Goal: Find specific page/section: Find specific page/section

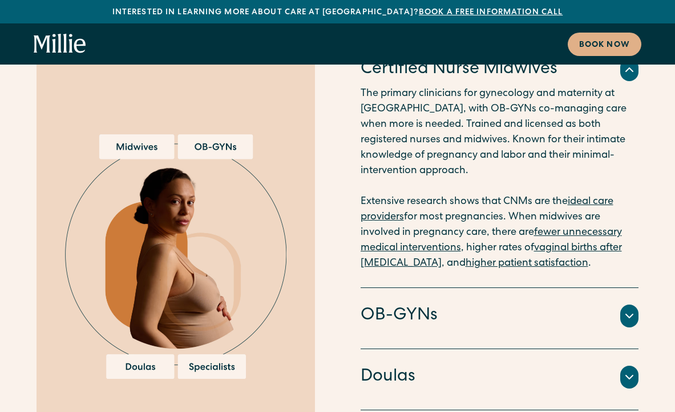
scroll to position [2942, 0]
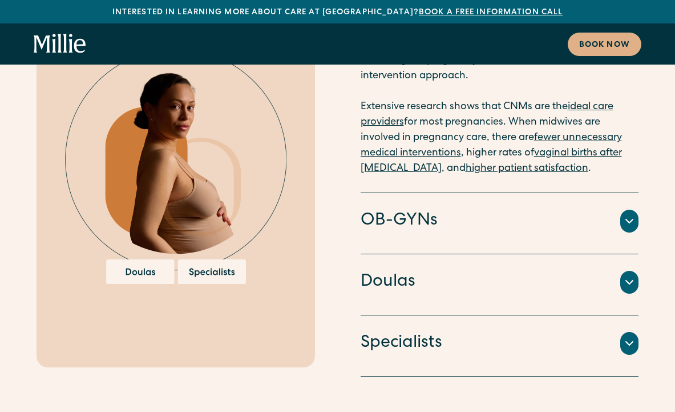
click at [622, 332] on div at bounding box center [629, 343] width 18 height 23
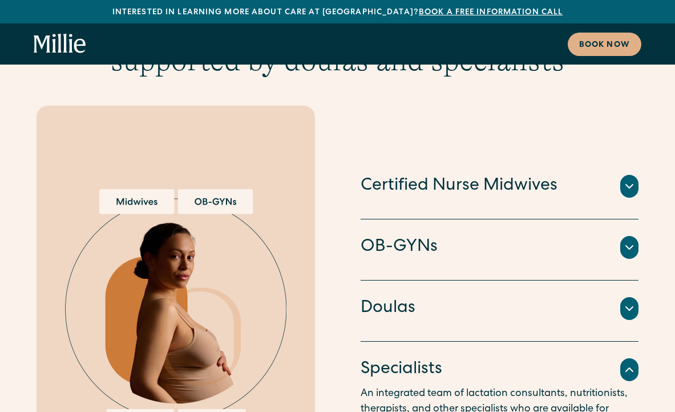
scroll to position [2865, 0]
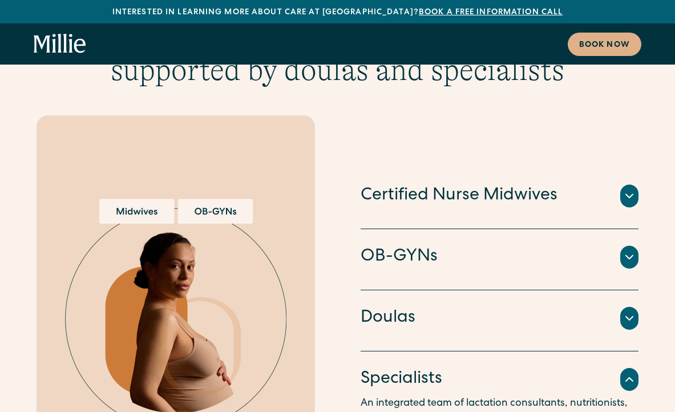
click at [619, 245] on div "OB-GYNs" at bounding box center [500, 257] width 279 height 24
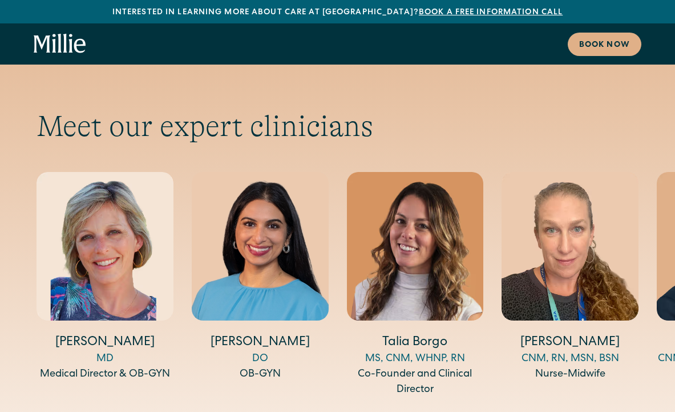
scroll to position [3748, 0]
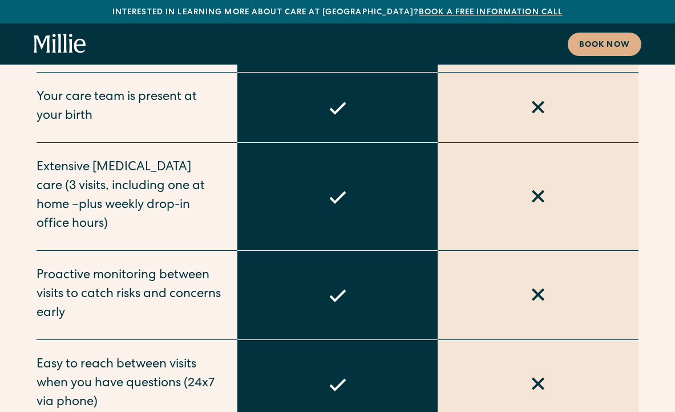
scroll to position [4122, 0]
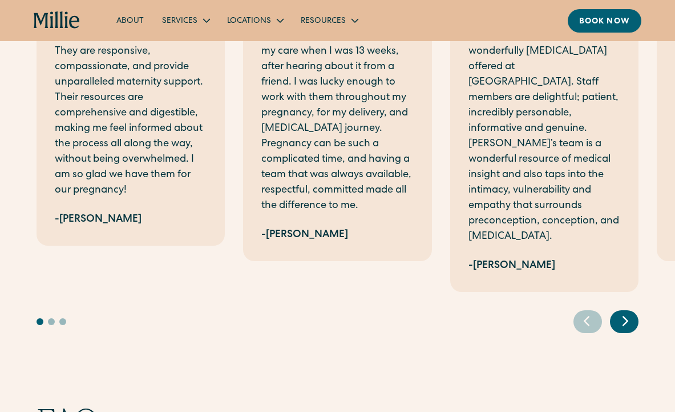
scroll to position [2162, 0]
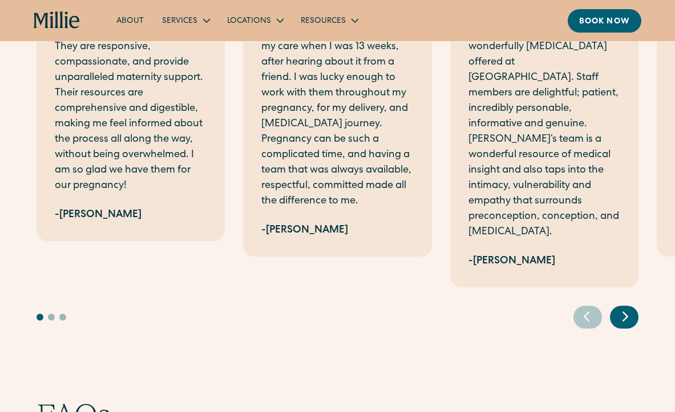
click at [624, 312] on icon "Next slide" at bounding box center [625, 316] width 5 height 9
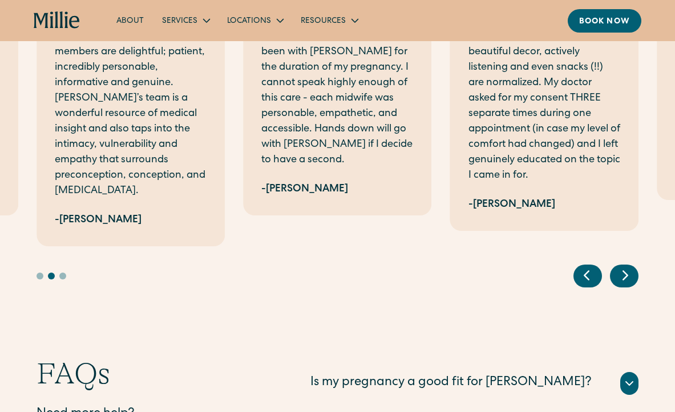
scroll to position [2204, 0]
click at [616, 264] on div "Next slide" at bounding box center [624, 275] width 29 height 23
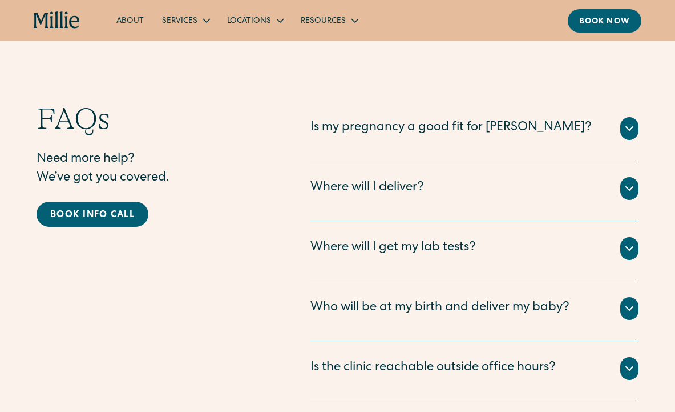
scroll to position [2459, 0]
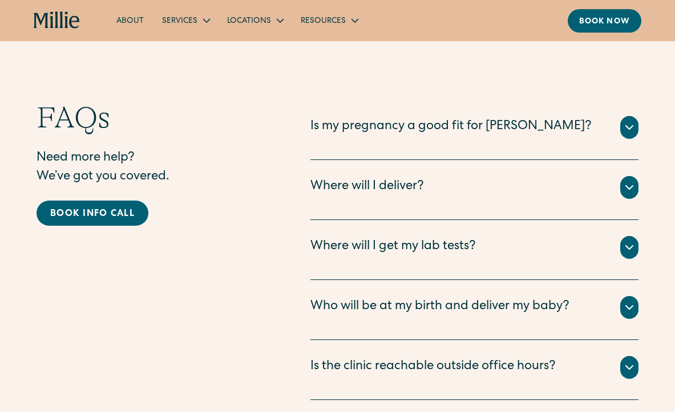
click at [631, 116] on div at bounding box center [629, 127] width 18 height 23
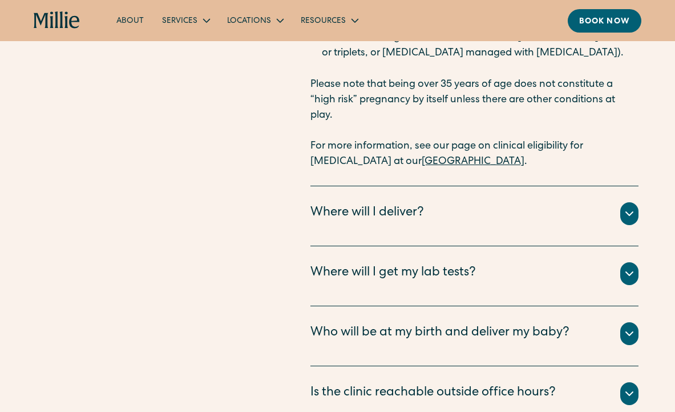
scroll to position [2800, 0]
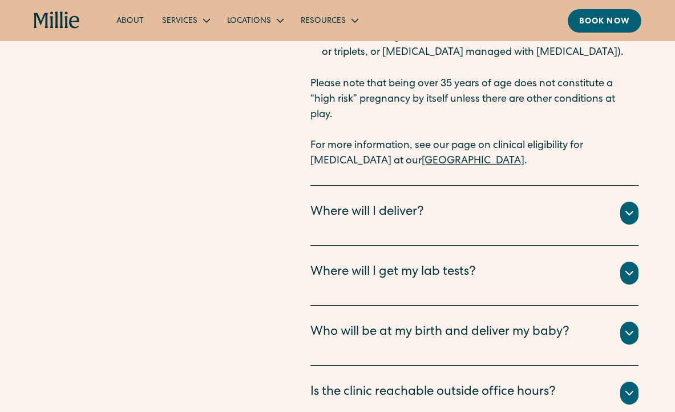
click at [631, 206] on icon at bounding box center [630, 213] width 14 height 14
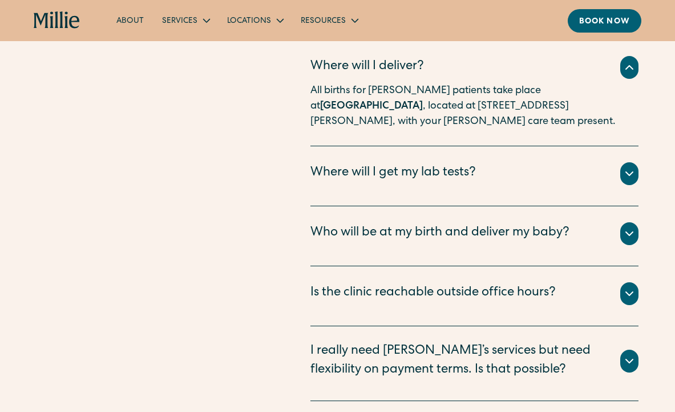
scroll to position [2947, 0]
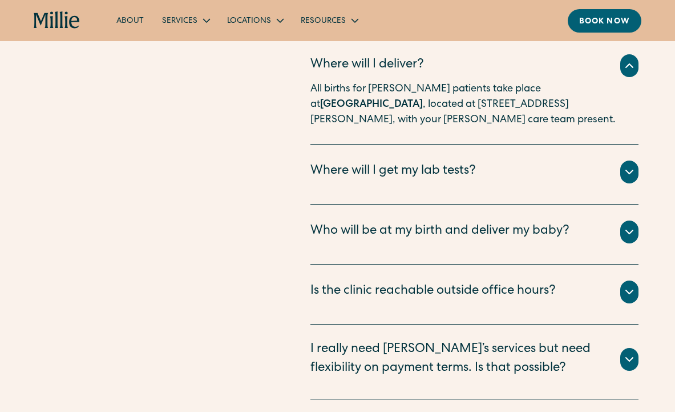
click at [633, 165] on icon at bounding box center [630, 172] width 14 height 14
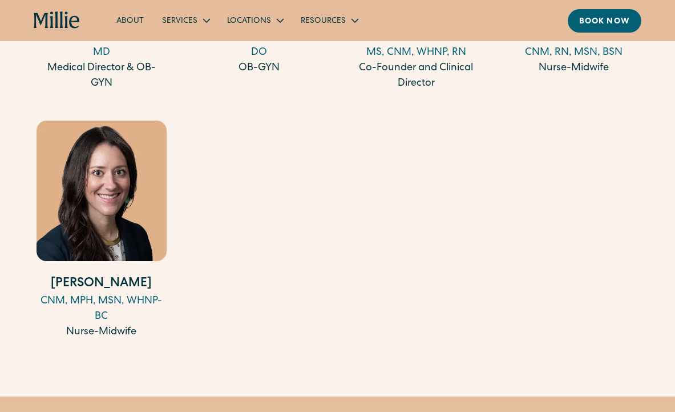
scroll to position [1389, 0]
